Goal: Task Accomplishment & Management: Complete application form

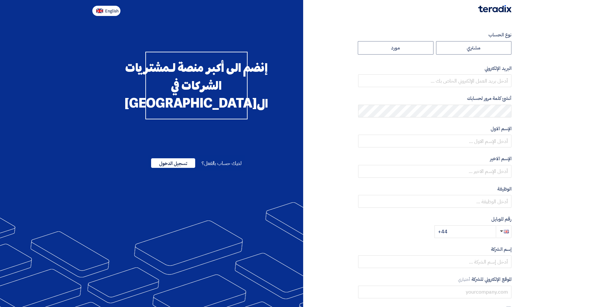
click at [109, 9] on span "English" at bounding box center [111, 11] width 13 height 4
type input "Register"
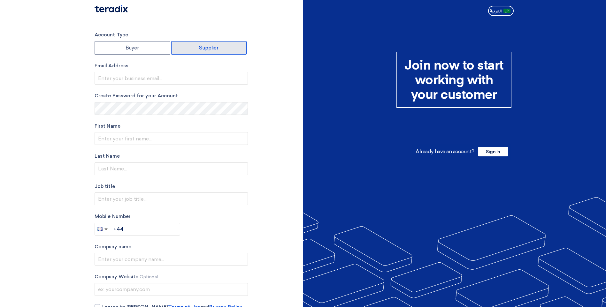
click at [220, 48] on label "Supplier" at bounding box center [209, 47] width 76 height 13
click at [220, 48] on input "Supplier" at bounding box center [208, 48] width 75 height 13
radio input "true"
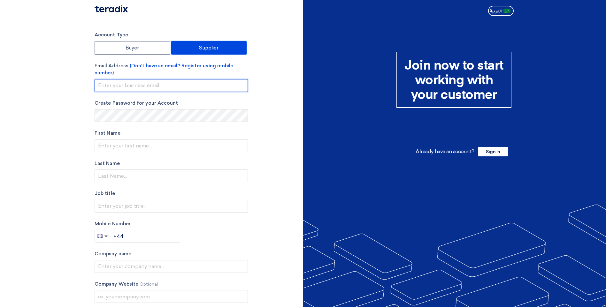
click at [149, 81] on input "email" at bounding box center [171, 85] width 153 height 13
click at [142, 90] on input "email" at bounding box center [171, 85] width 153 height 13
type input "[DOMAIN_NAME][EMAIL_ADDRESS][DOMAIN_NAME]"
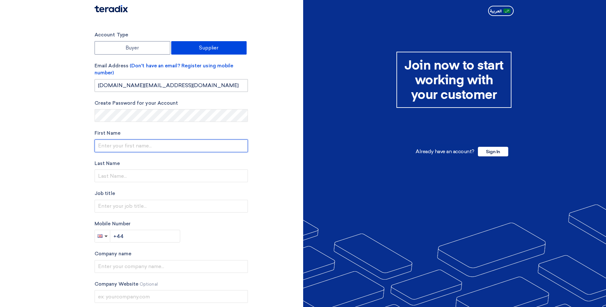
type input "[PERSON_NAME]"
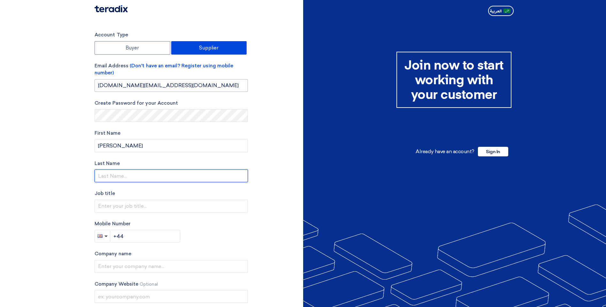
type input "[PERSON_NAME]"
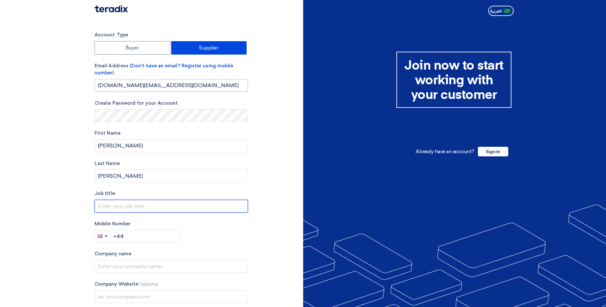
type input "RFP and Sales Support"
